Goal: Task Accomplishment & Management: Use online tool/utility

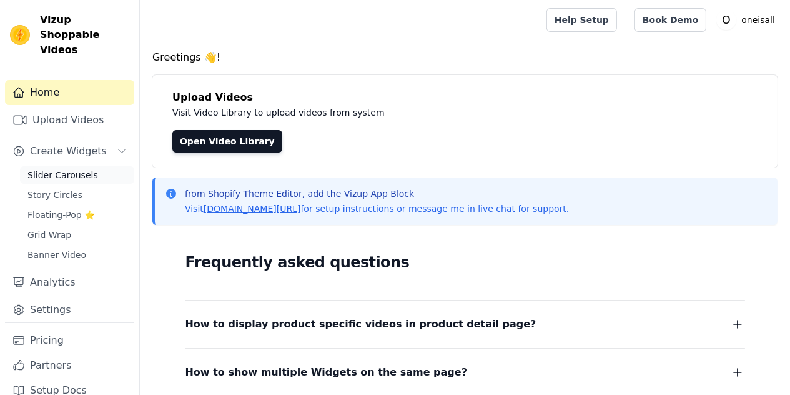
click at [71, 177] on span "Slider Carousels" at bounding box center [62, 175] width 71 height 12
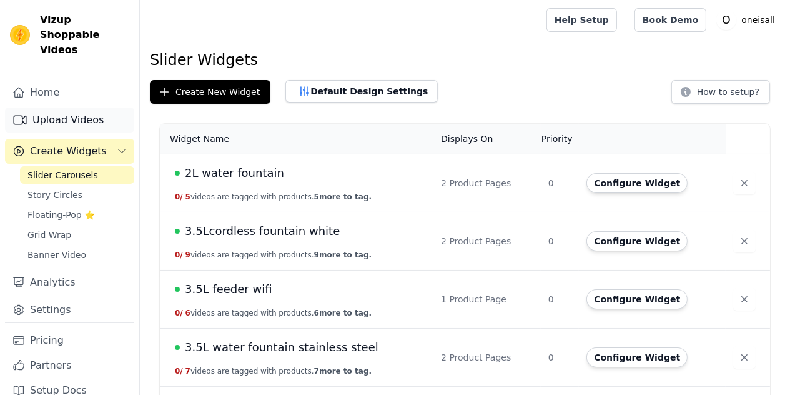
click at [59, 121] on link "Upload Videos" at bounding box center [69, 119] width 129 height 25
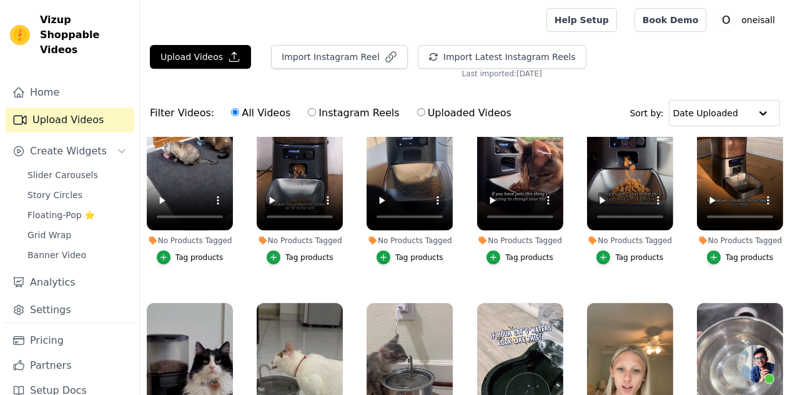
scroll to position [1936, 0]
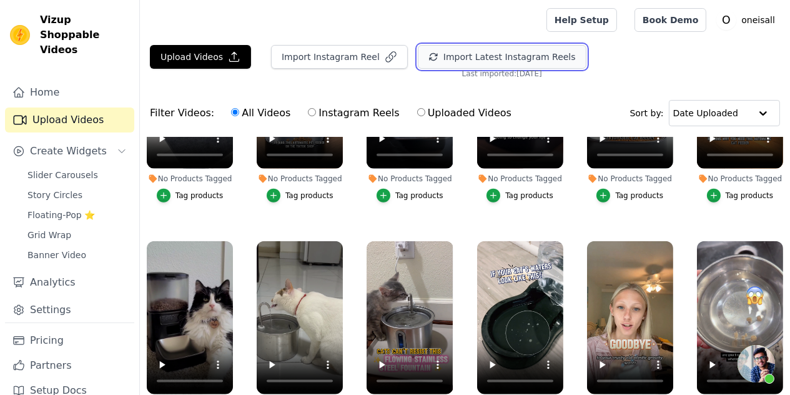
click at [467, 63] on button "Import Latest Instagram Reels" at bounding box center [502, 57] width 169 height 24
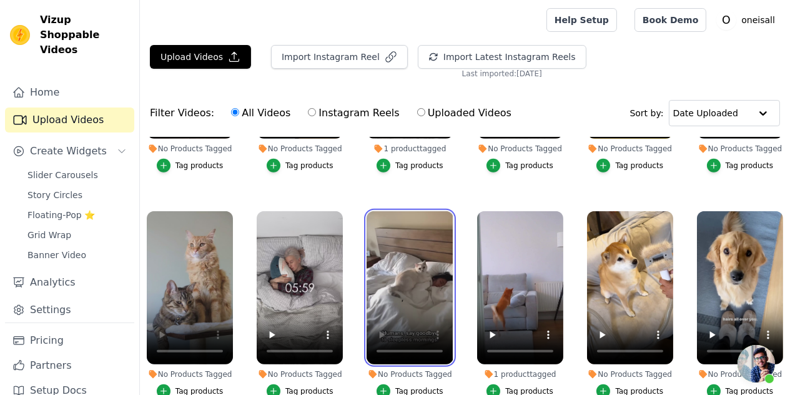
scroll to position [6770, 0]
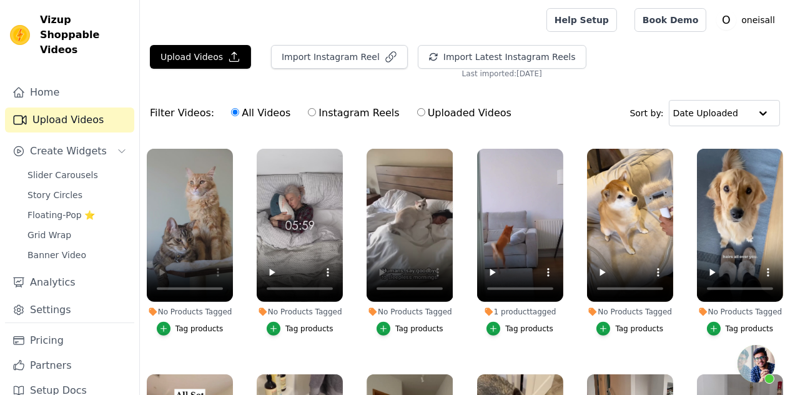
click at [216, 317] on div "No Products Tagged" at bounding box center [190, 312] width 86 height 10
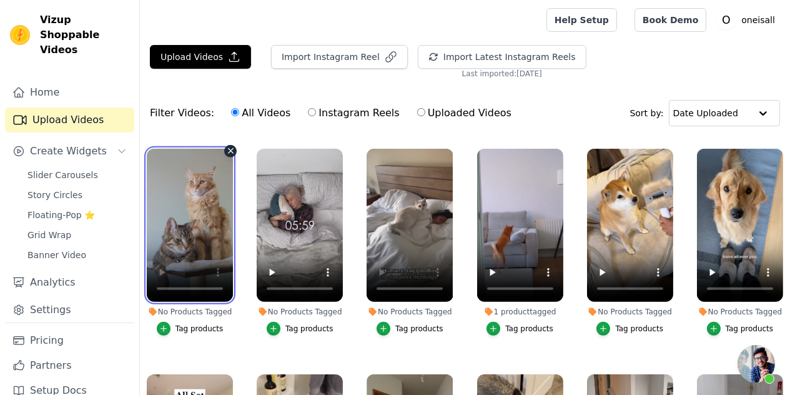
click at [177, 258] on video at bounding box center [190, 226] width 86 height 154
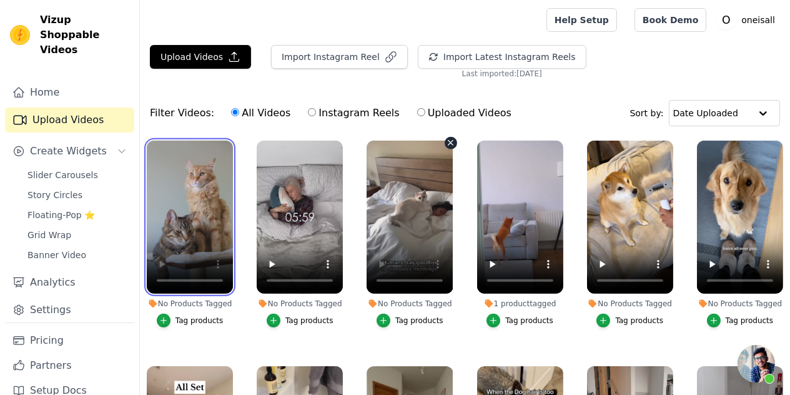
scroll to position [6832, 0]
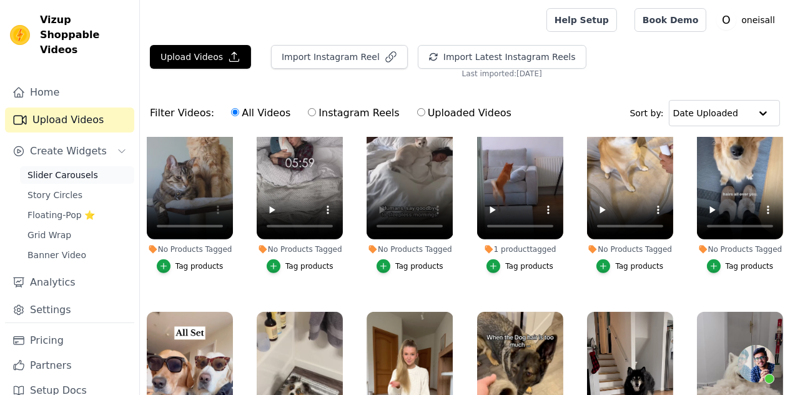
click at [56, 180] on span "Slider Carousels" at bounding box center [62, 175] width 71 height 12
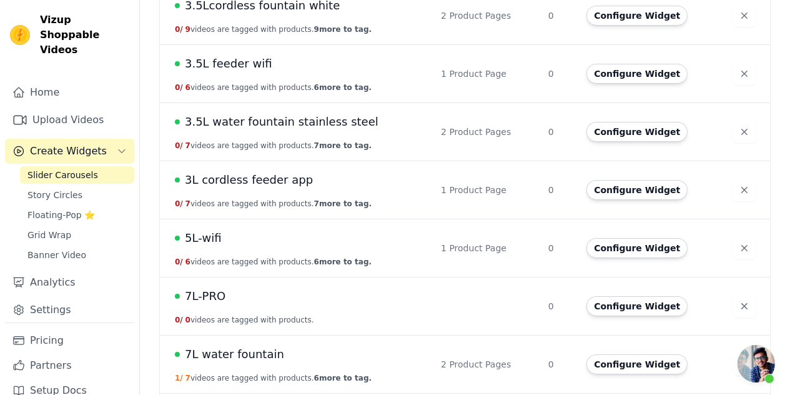
scroll to position [250, 0]
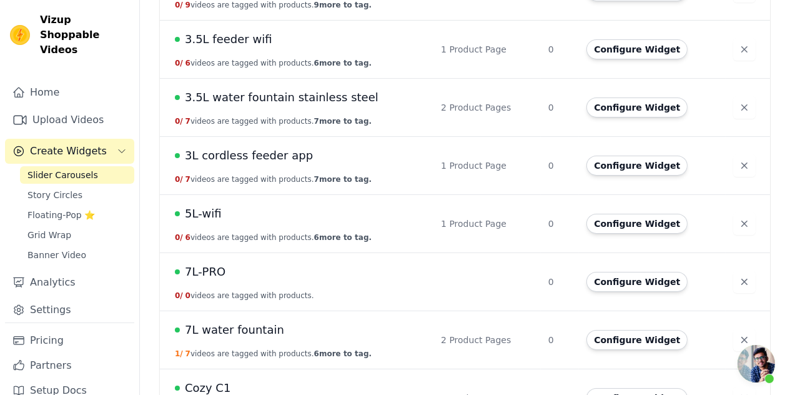
click at [208, 208] on span "5L-wifi" at bounding box center [203, 213] width 37 height 17
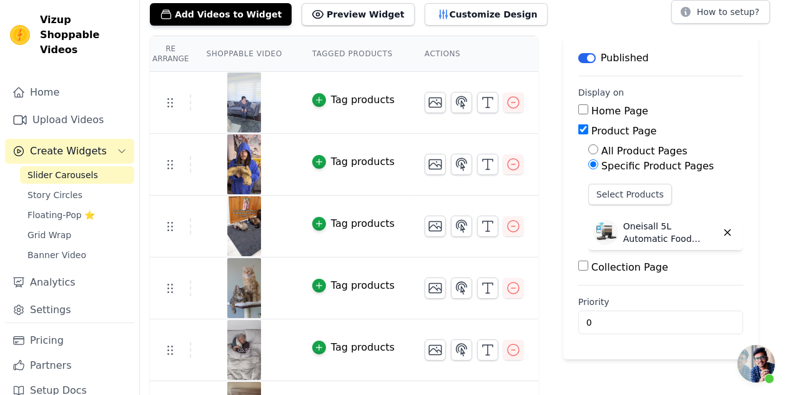
scroll to position [61, 0]
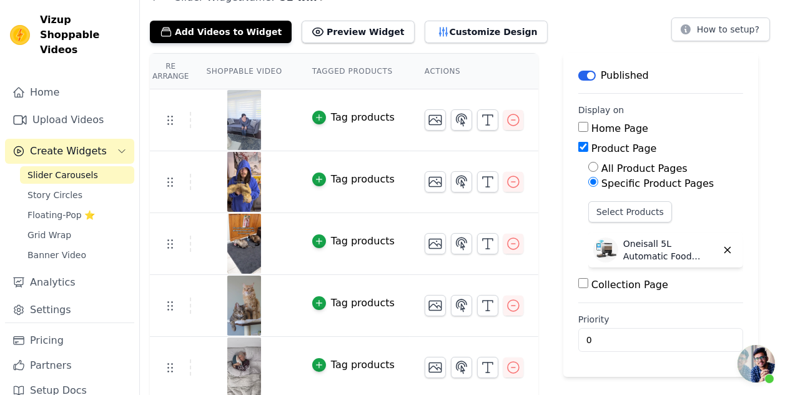
click at [250, 134] on img at bounding box center [244, 120] width 35 height 60
click at [361, 119] on div "Tag products" at bounding box center [363, 117] width 64 height 15
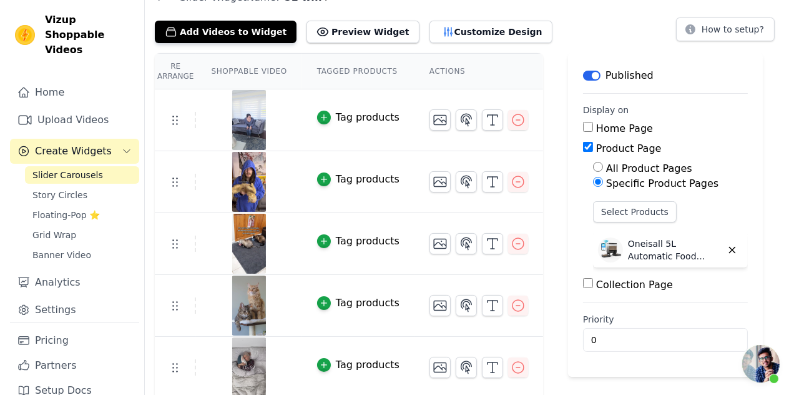
scroll to position [0, 0]
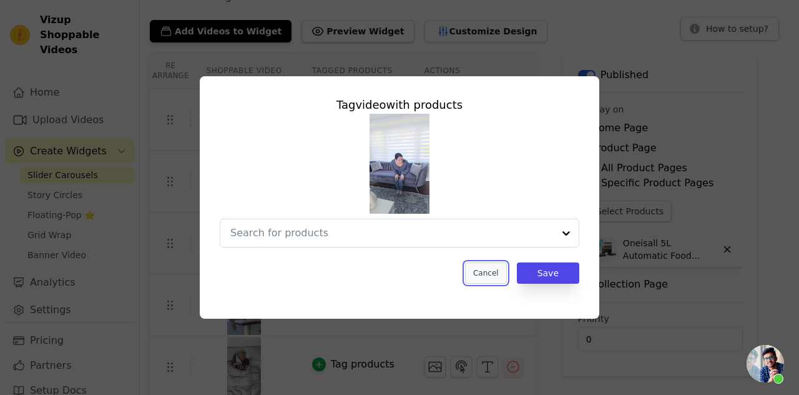
click at [483, 278] on button "Cancel" at bounding box center [486, 272] width 42 height 21
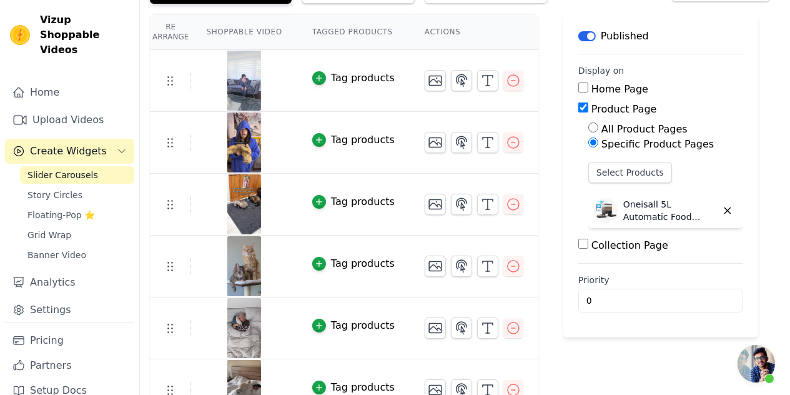
scroll to position [124, 0]
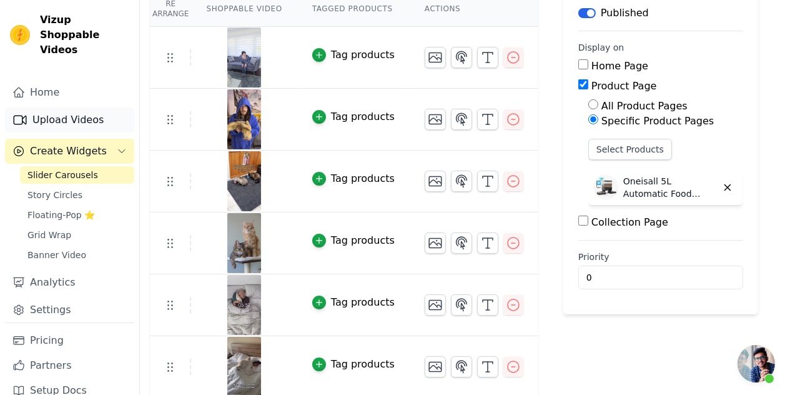
click at [71, 125] on link "Upload Videos" at bounding box center [69, 119] width 129 height 25
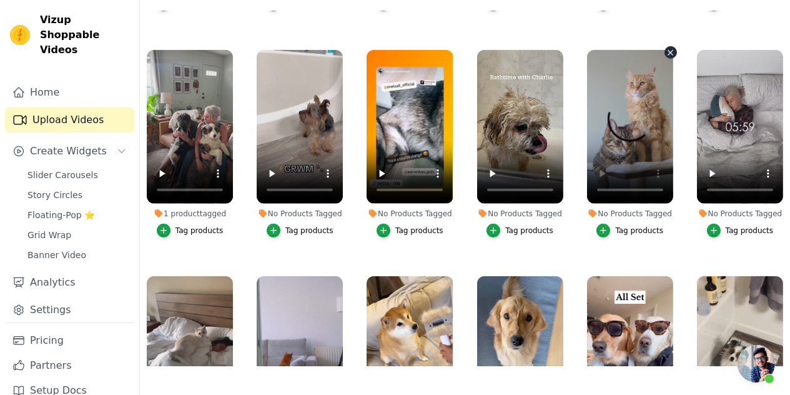
scroll to position [7170, 0]
